Goal: Task Accomplishment & Management: Use online tool/utility

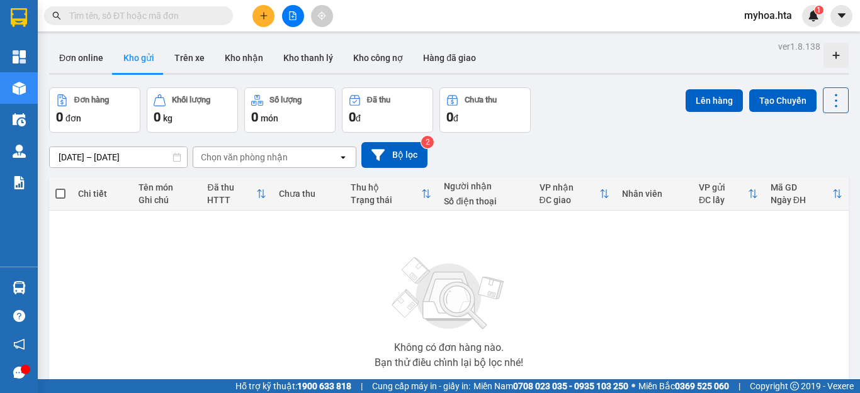
click at [292, 13] on icon "file-add" at bounding box center [292, 15] width 9 height 9
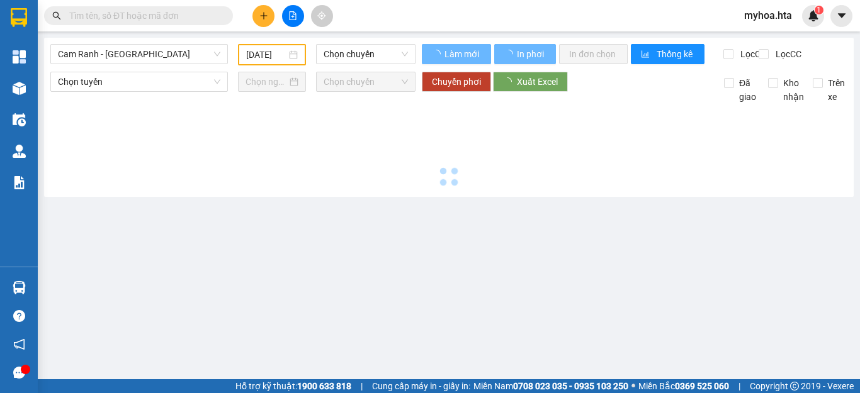
type input "[DATE]"
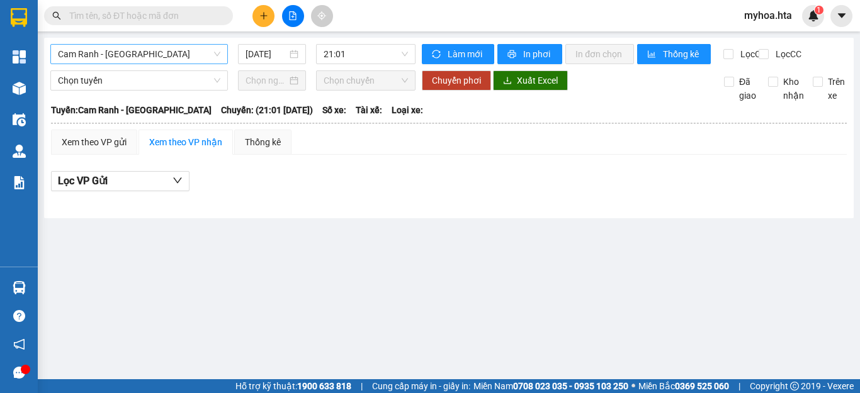
drag, startPoint x: 143, startPoint y: 51, endPoint x: 132, endPoint y: 64, distance: 16.5
click at [142, 51] on span "Cam Ranh - [GEOGRAPHIC_DATA]" at bounding box center [139, 54] width 162 height 19
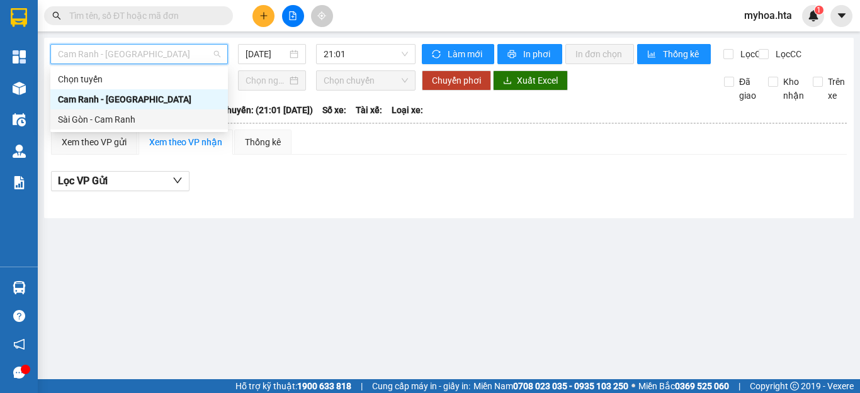
click at [137, 119] on div "Sài Gòn - Cam Ranh" at bounding box center [139, 120] width 162 height 14
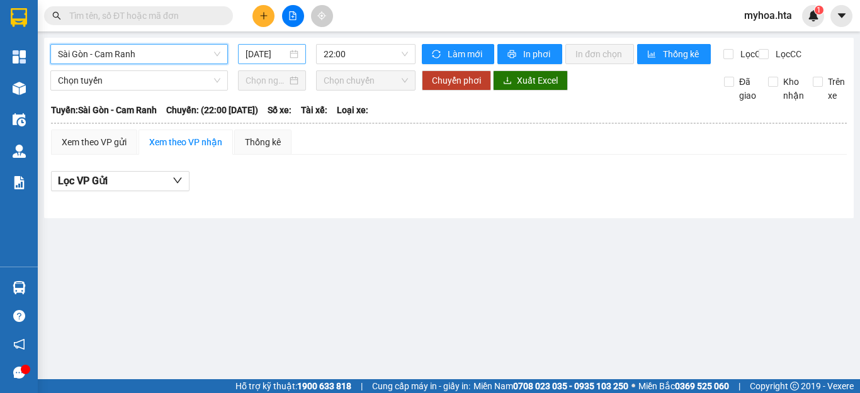
click at [262, 57] on input "[DATE]" at bounding box center [266, 54] width 42 height 14
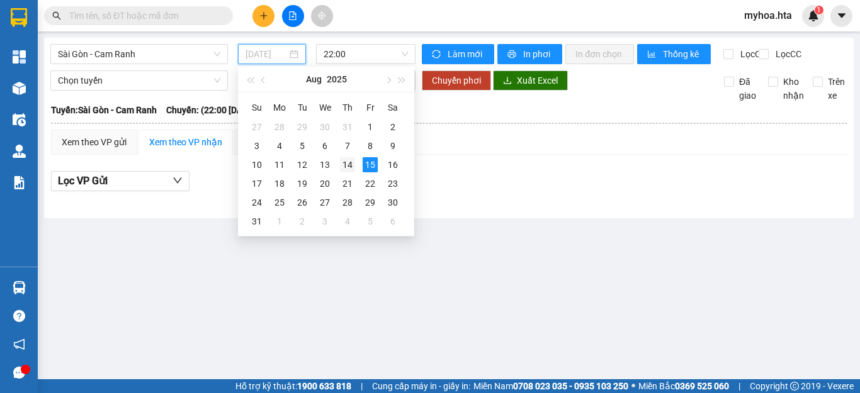
click at [344, 162] on div "14" at bounding box center [347, 164] width 15 height 15
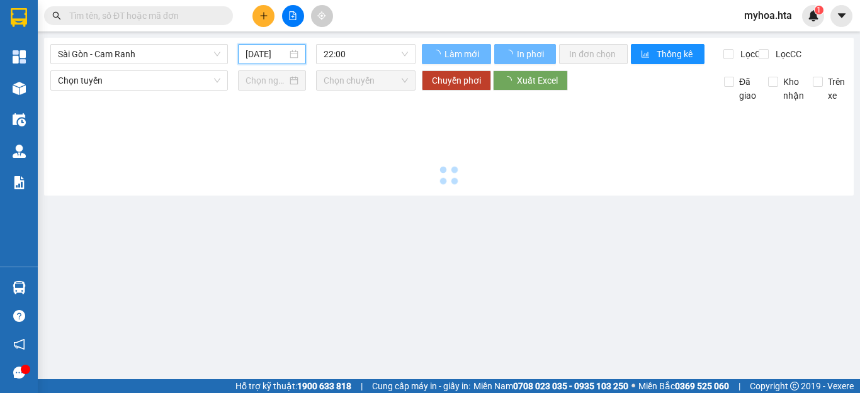
type input "[DATE]"
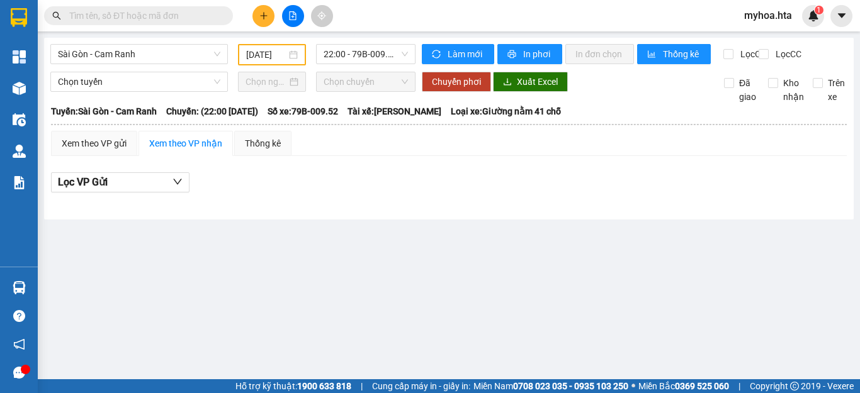
click at [361, 42] on div "[GEOGRAPHIC_DATA] - Cam Ranh [DATE] 22:00 - 79B-009.52 Làm mới In phơi In đơn c…" at bounding box center [449, 129] width 810 height 182
click at [373, 55] on span "22:00 - 79B-009.52" at bounding box center [366, 54] width 84 height 19
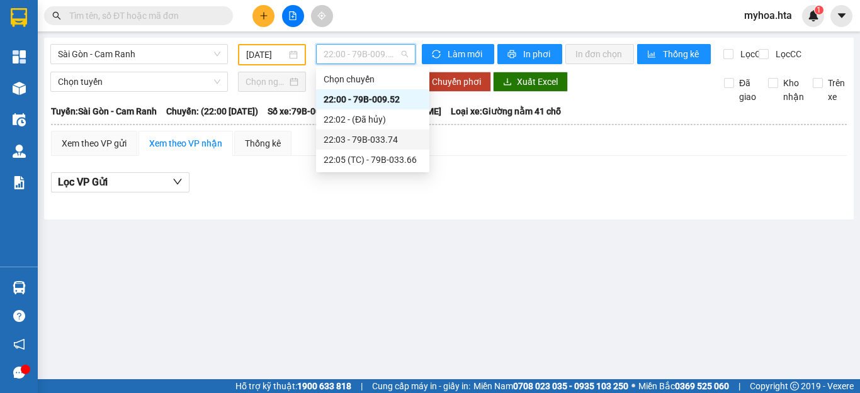
click at [373, 133] on div "22:03 - 79B-033.74" at bounding box center [373, 140] width 98 height 14
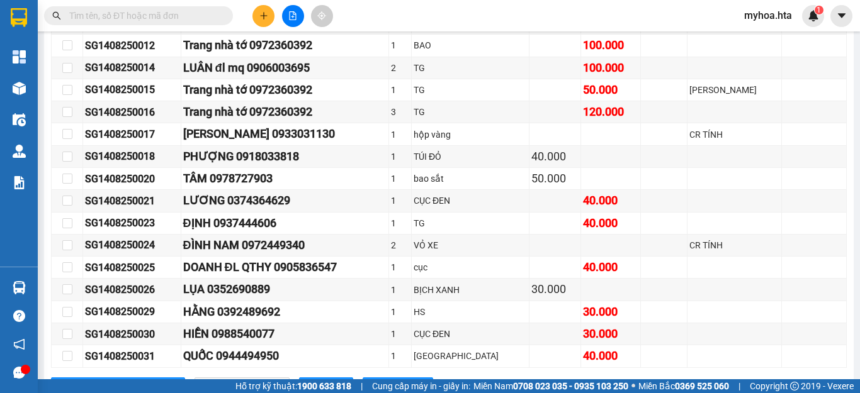
scroll to position [731, 0]
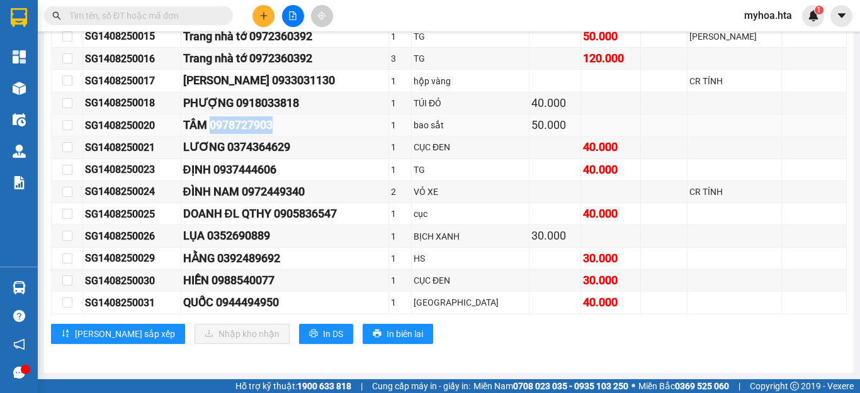
drag, startPoint x: 307, startPoint y: 129, endPoint x: 223, endPoint y: 122, distance: 83.4
click at [223, 130] on div "TÂM 0978727903" at bounding box center [285, 125] width 204 height 18
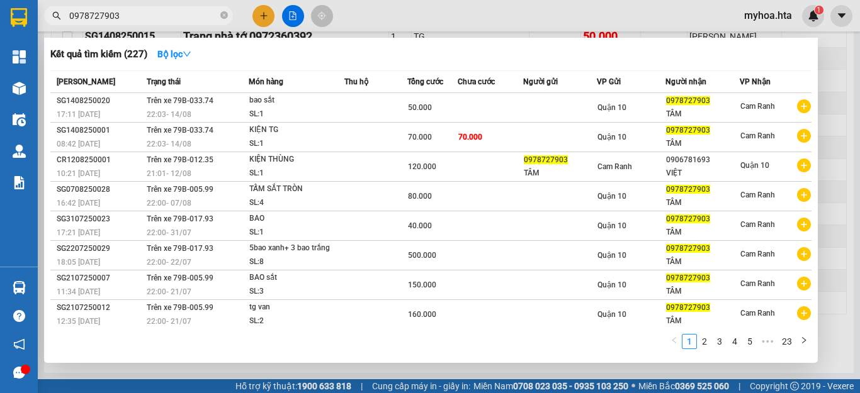
type input "0978727903"
click at [849, 103] on div at bounding box center [430, 196] width 860 height 393
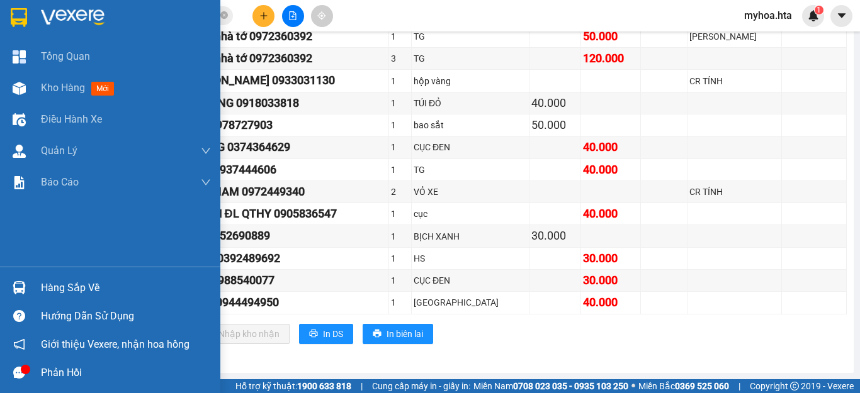
click at [18, 370] on icon "message" at bounding box center [19, 373] width 12 height 12
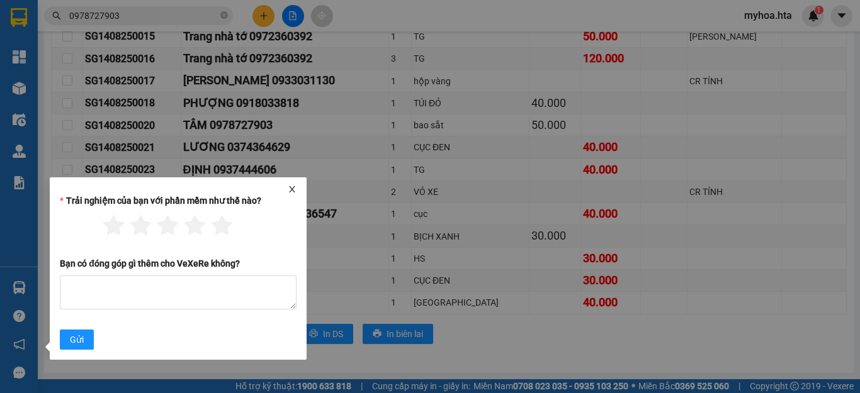
click at [293, 190] on icon "close" at bounding box center [292, 189] width 6 height 6
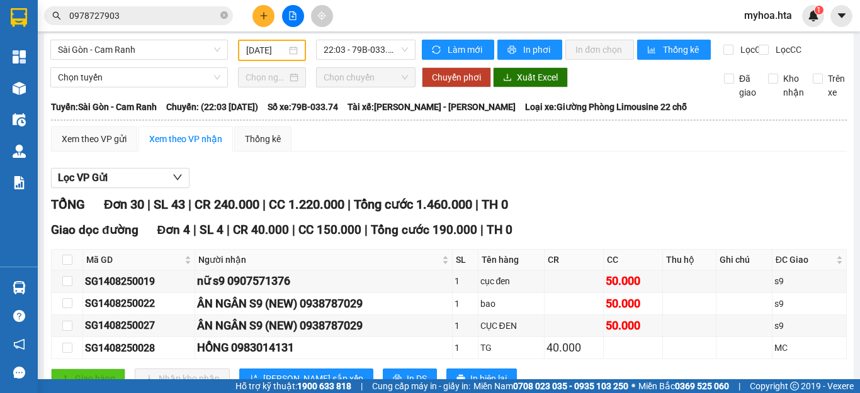
scroll to position [0, 0]
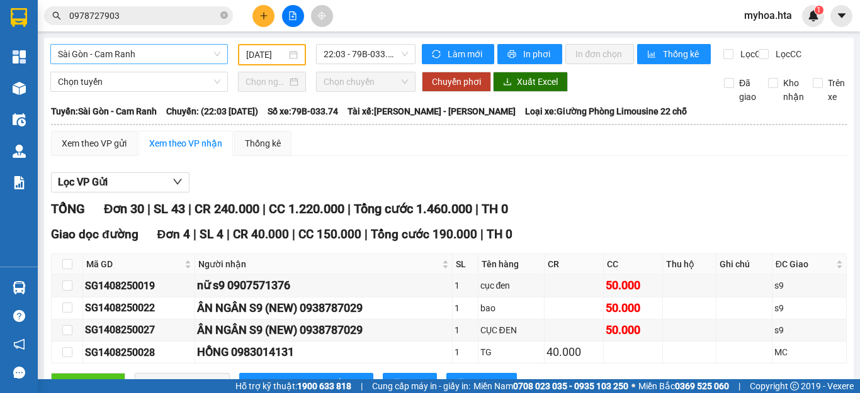
click at [104, 60] on span "Sài Gòn - Cam Ranh" at bounding box center [139, 54] width 162 height 19
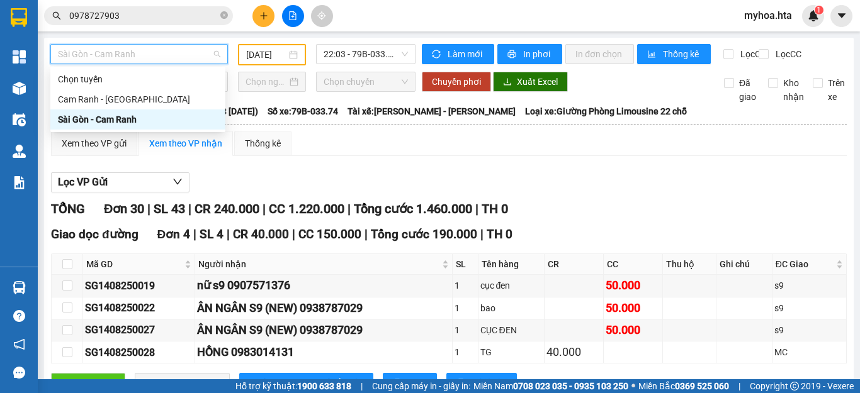
drag, startPoint x: 116, startPoint y: 115, endPoint x: 121, endPoint y: 106, distance: 10.5
click at [115, 115] on div "Sài Gòn - Cam Ranh" at bounding box center [138, 120] width 160 height 14
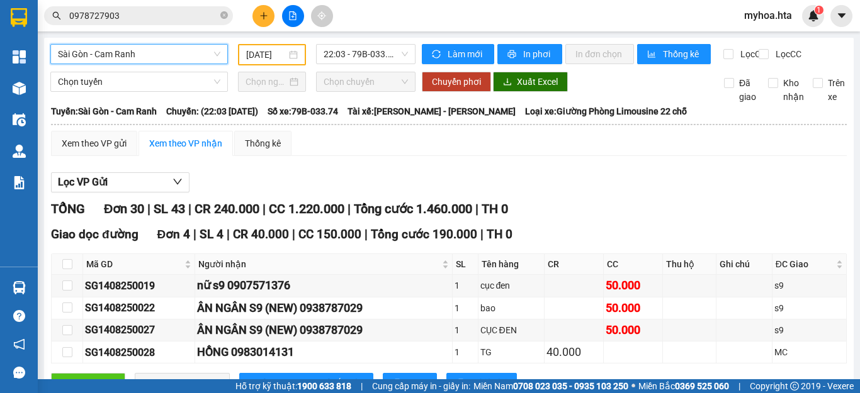
drag, startPoint x: 150, startPoint y: 54, endPoint x: 150, endPoint y: 77, distance: 23.3
click at [150, 54] on span "Sài Gòn - Cam Ranh" at bounding box center [139, 54] width 162 height 19
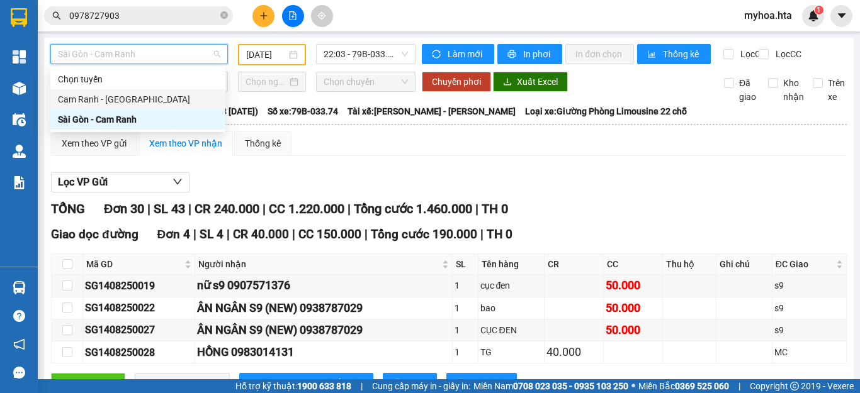
click at [147, 99] on div "Cam Ranh - [GEOGRAPHIC_DATA]" at bounding box center [138, 100] width 160 height 14
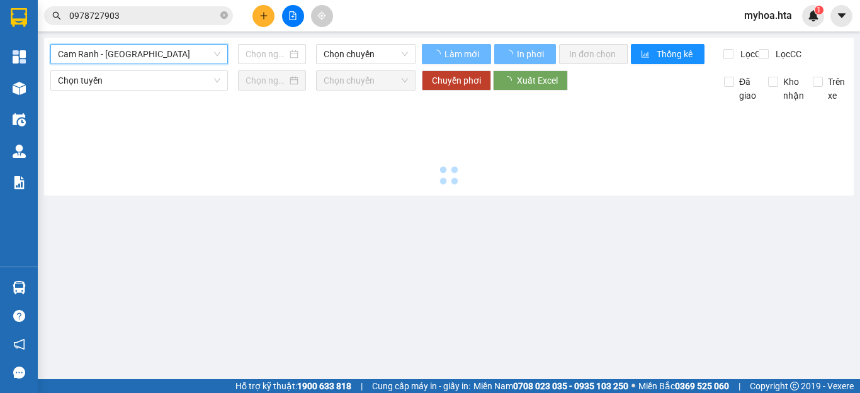
type input "[DATE]"
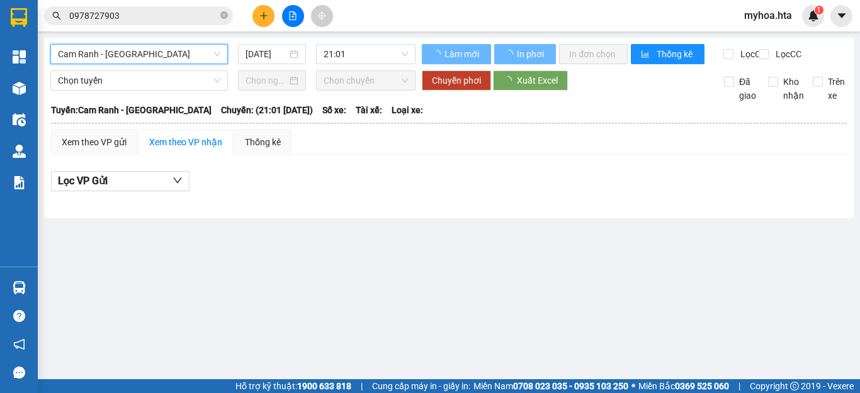
click at [117, 53] on span "Cam Ranh - [GEOGRAPHIC_DATA]" at bounding box center [139, 54] width 162 height 19
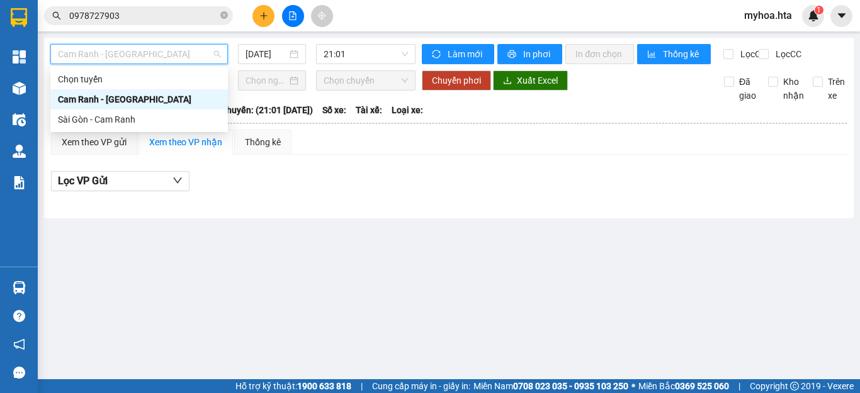
click at [106, 103] on div "Cam Ranh - [GEOGRAPHIC_DATA]" at bounding box center [139, 100] width 162 height 14
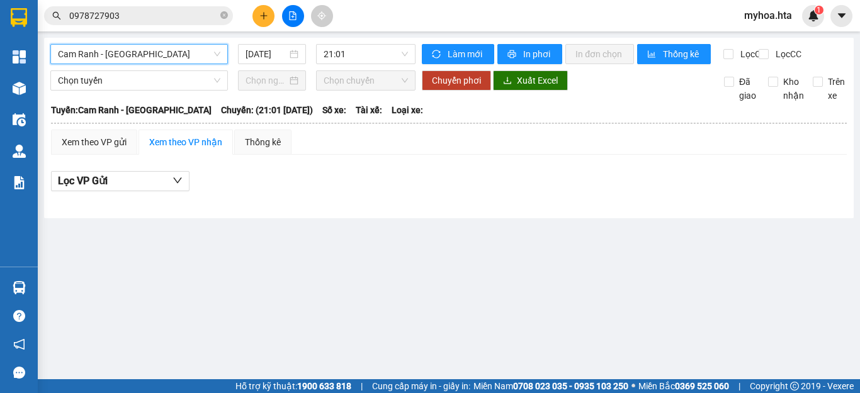
click at [94, 48] on span "Cam Ranh - [GEOGRAPHIC_DATA]" at bounding box center [139, 54] width 162 height 19
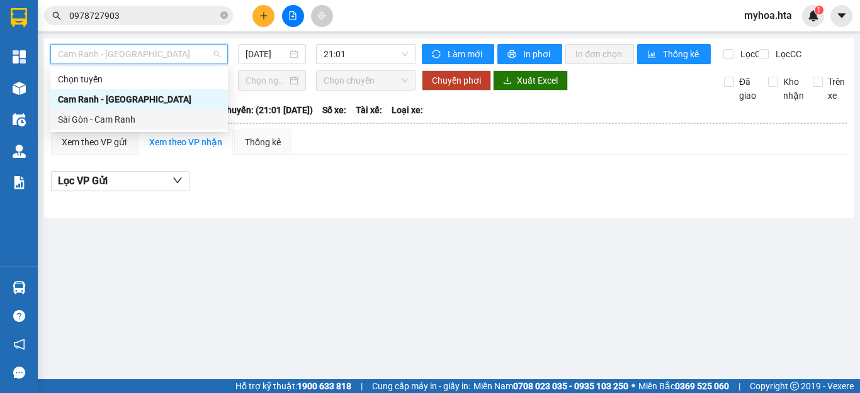
click at [81, 119] on div "Sài Gòn - Cam Ranh" at bounding box center [139, 120] width 162 height 14
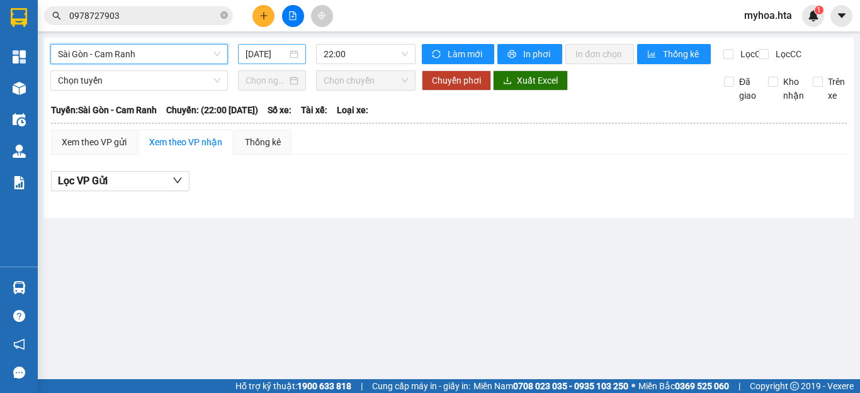
click at [262, 52] on input "[DATE]" at bounding box center [266, 54] width 42 height 14
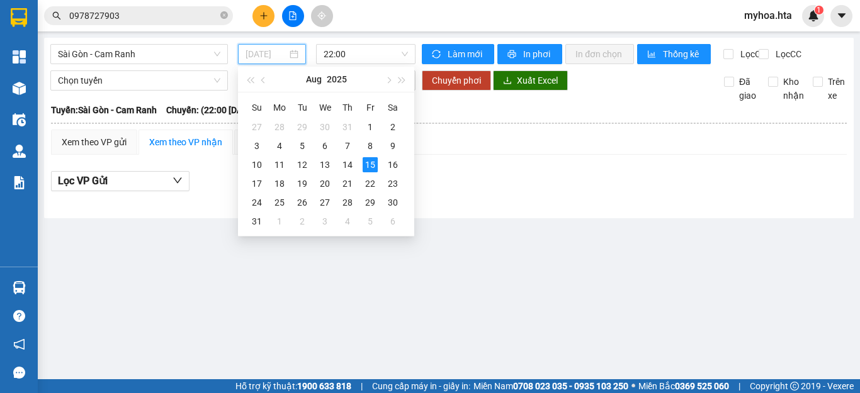
type input "[DATE]"
click at [488, 140] on div "Xem theo VP gửi Xem theo VP nhận Thống kê" at bounding box center [449, 142] width 796 height 25
